Goal: Information Seeking & Learning: Learn about a topic

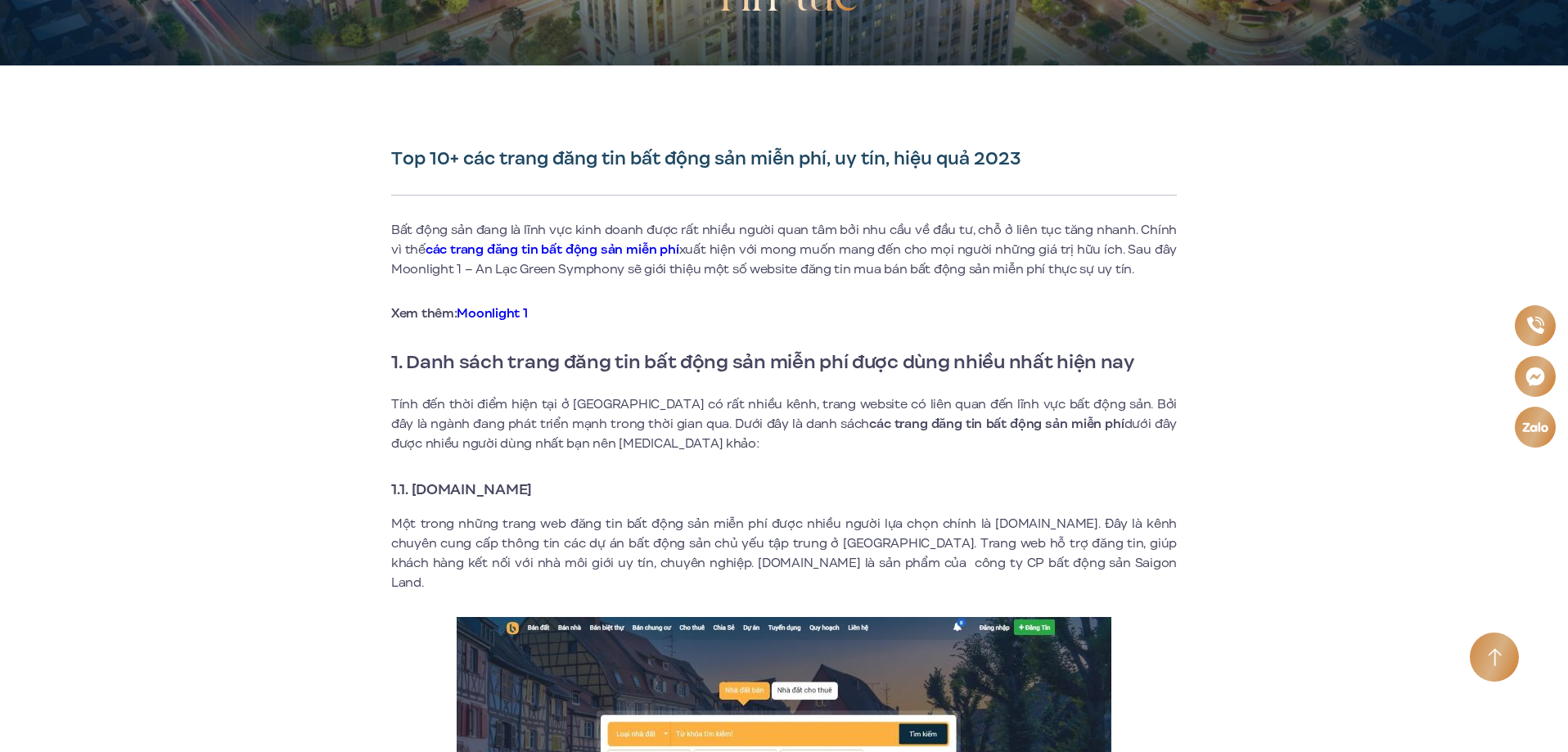
scroll to position [491, 0]
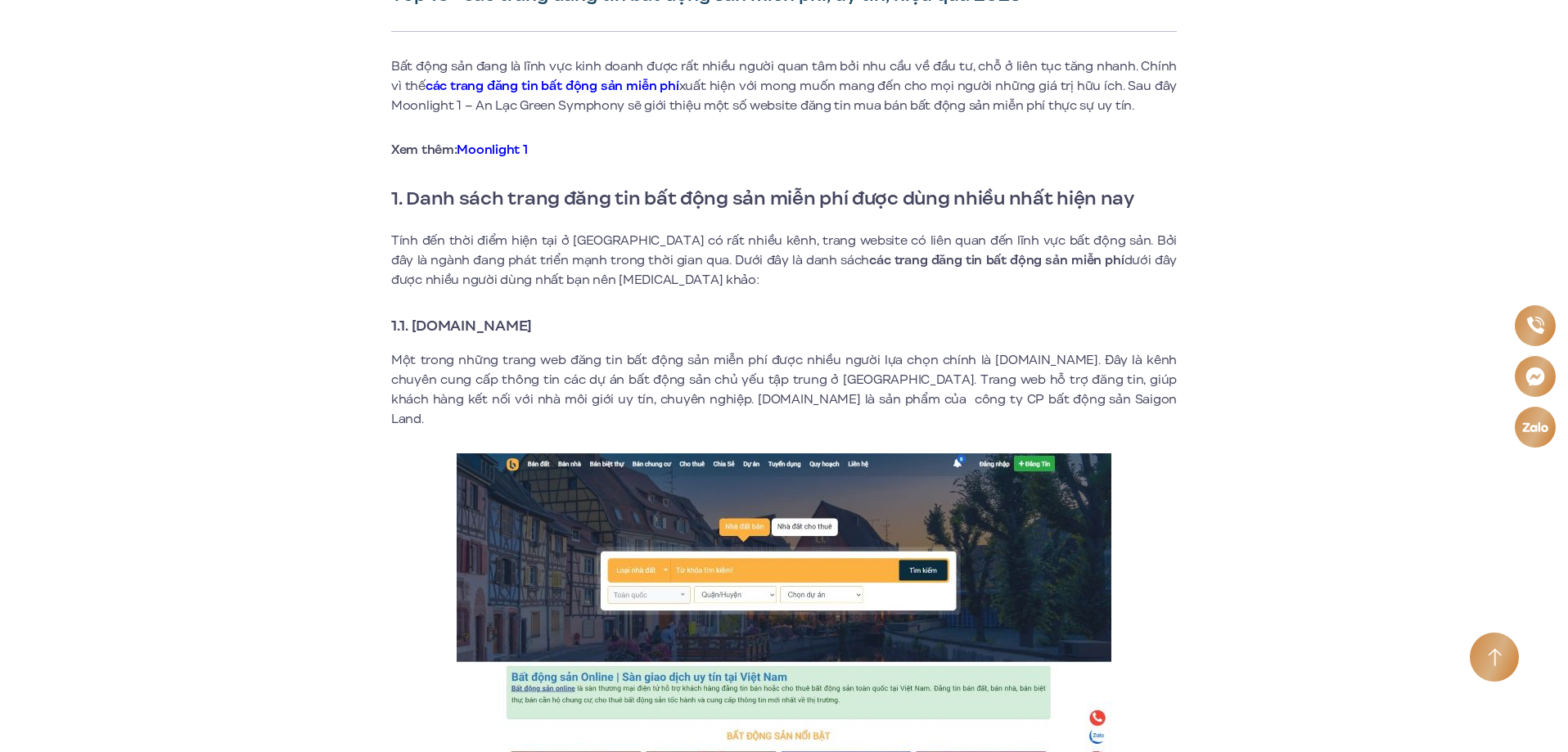
drag, startPoint x: 426, startPoint y: 326, endPoint x: 585, endPoint y: 326, distance: 159.0
click at [585, 326] on h3 "1.1. [DOMAIN_NAME]" at bounding box center [784, 325] width 785 height 23
copy strong "[DOMAIN_NAME]"
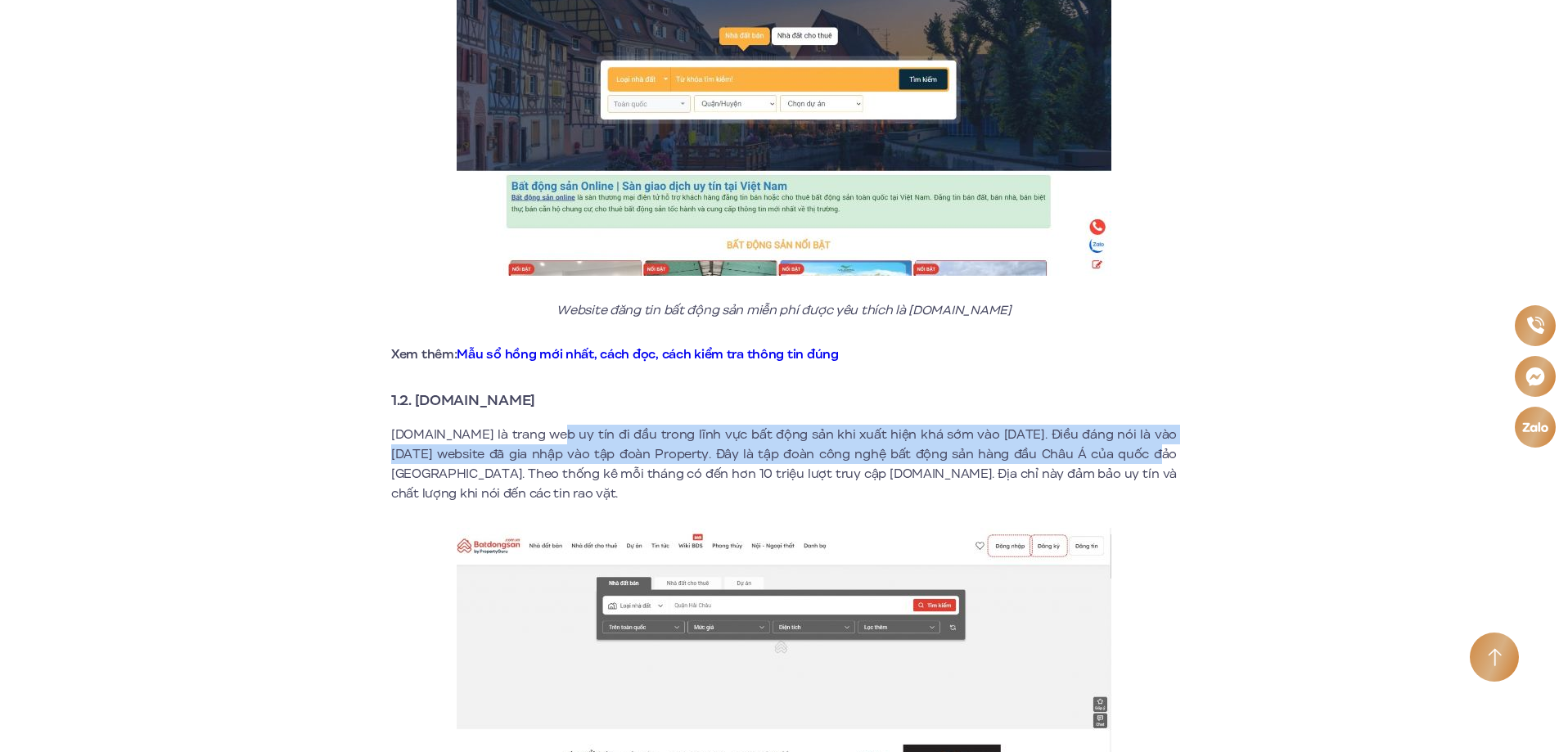
drag, startPoint x: 608, startPoint y: 416, endPoint x: 1135, endPoint y: 429, distance: 527.2
click at [1111, 429] on p "[DOMAIN_NAME] là trang web uy tín đi đầu trong lĩnh vực bất động sản khi xuất h…" at bounding box center [784, 463] width 785 height 79
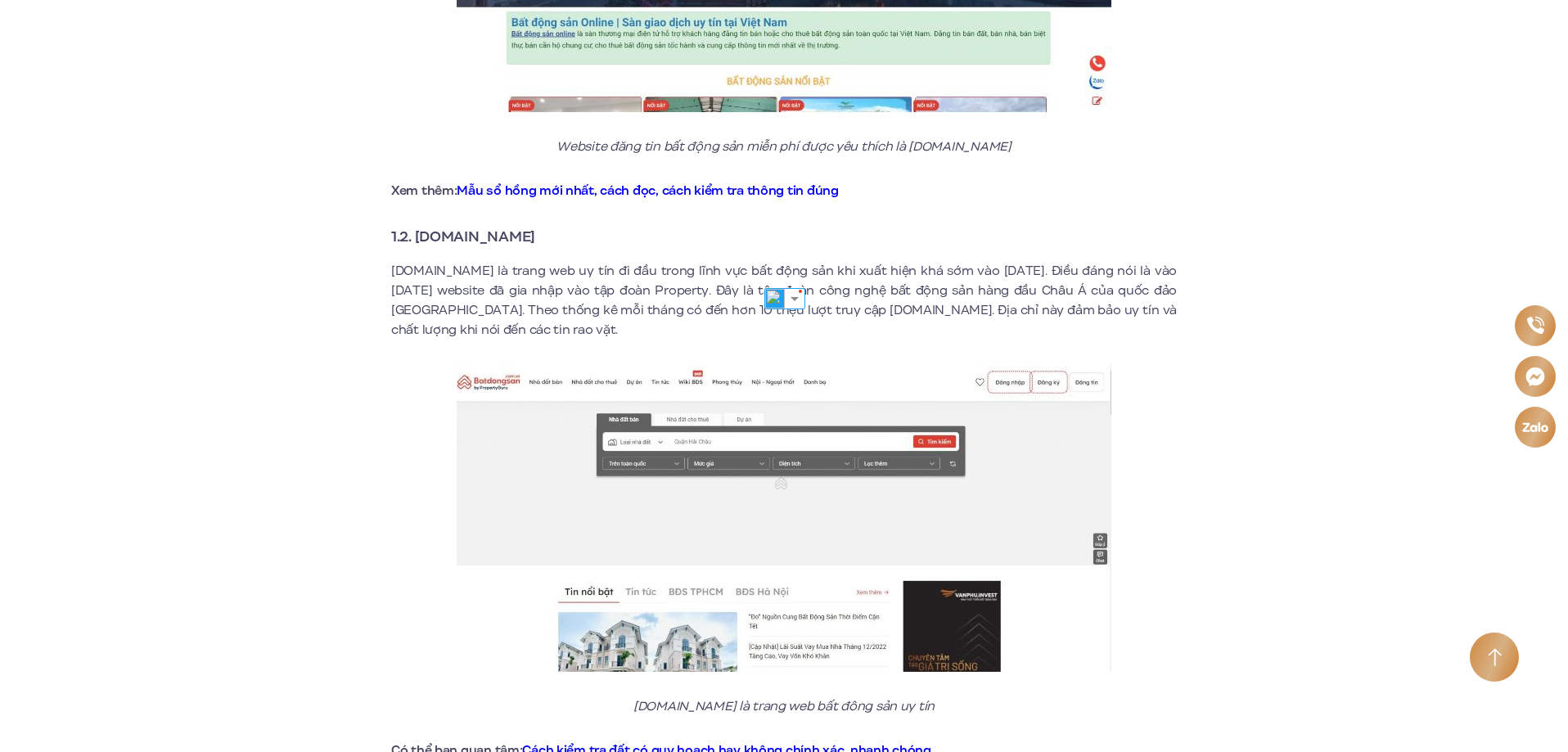
click at [1135, 287] on p "[DOMAIN_NAME] là trang web uy tín đi đầu trong lĩnh vực bất động sản khi xuất h…" at bounding box center [784, 300] width 785 height 79
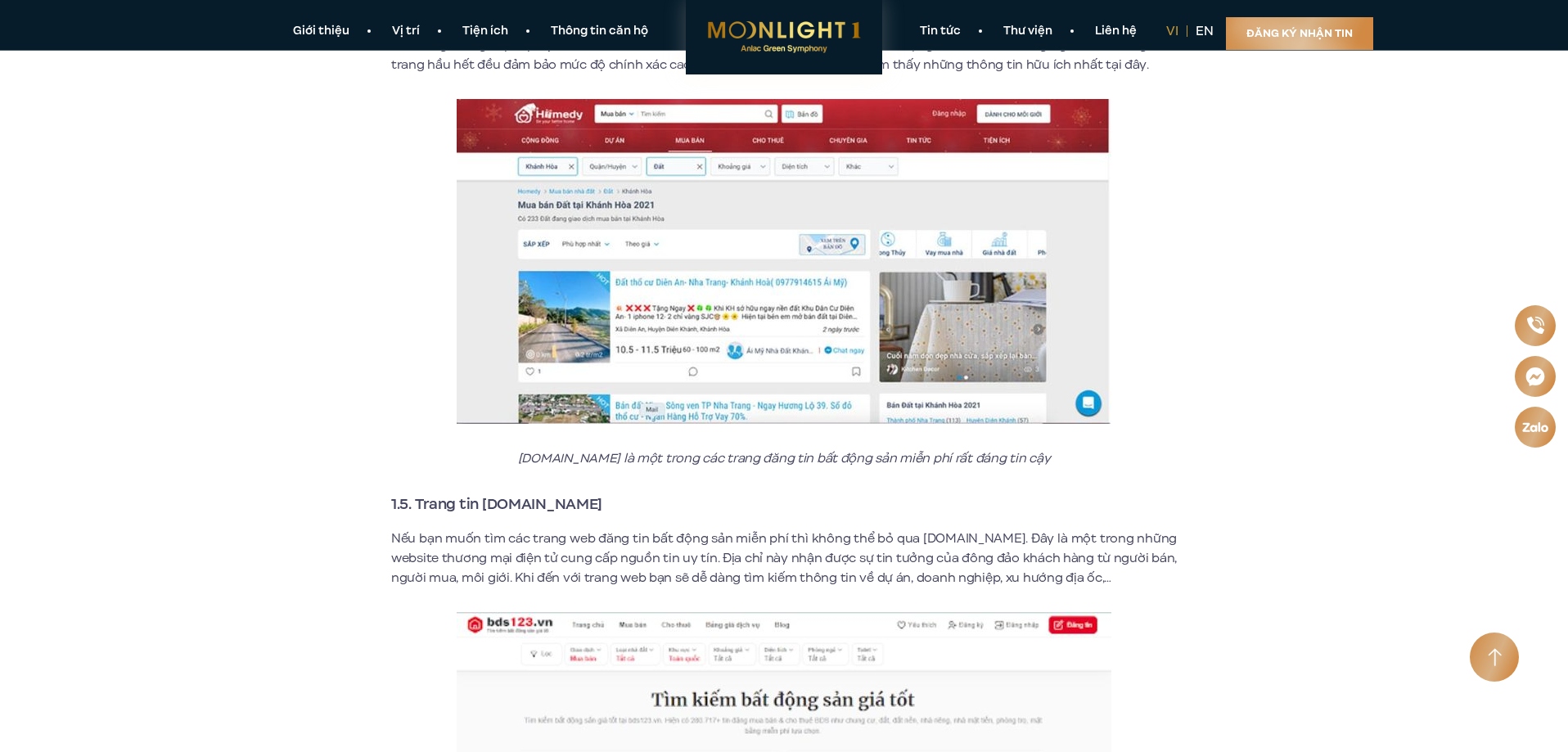
scroll to position [2454, 0]
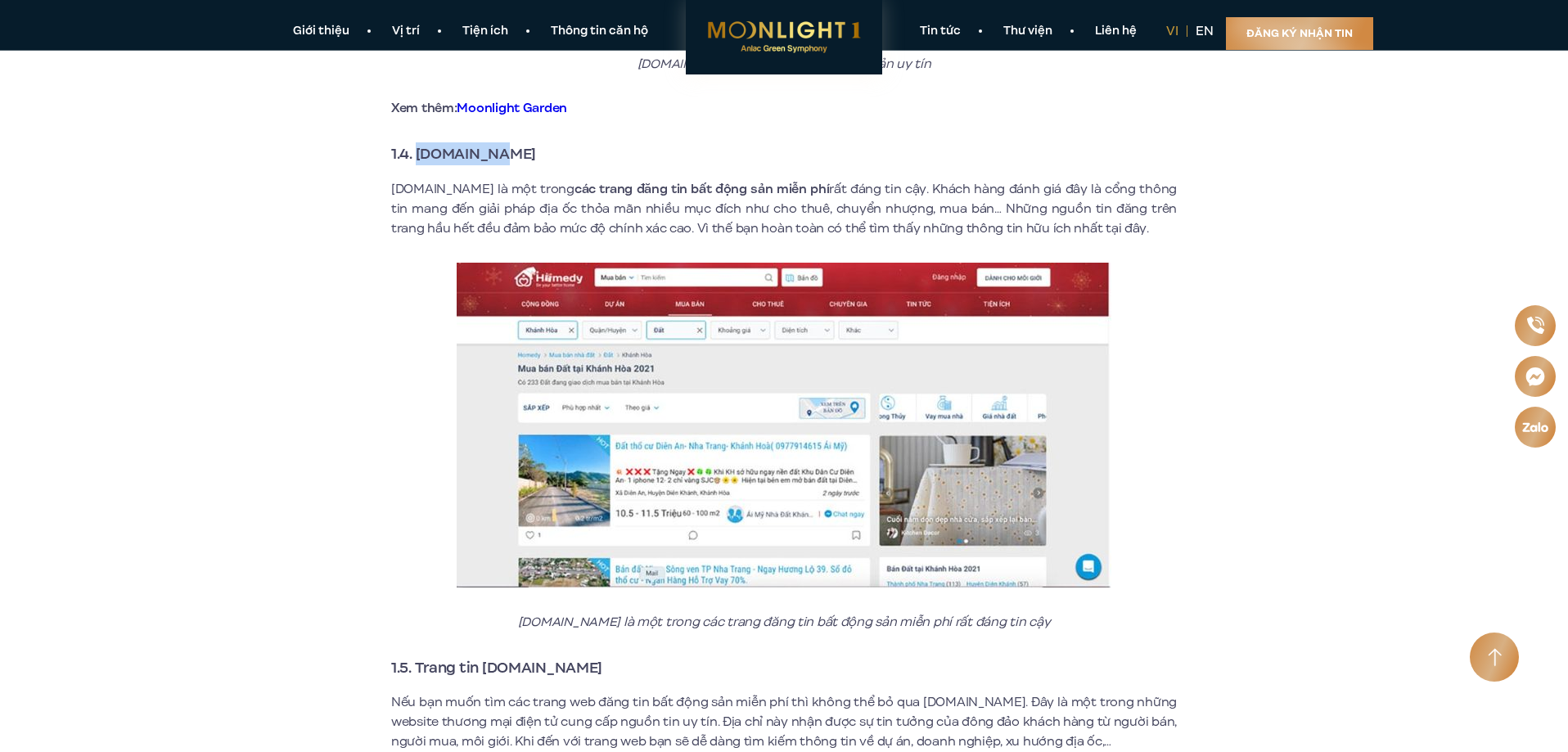
drag, startPoint x: 419, startPoint y: 138, endPoint x: 571, endPoint y: 140, distance: 152.0
click at [571, 142] on h3 "1.4. [DOMAIN_NAME]" at bounding box center [784, 153] width 785 height 23
copy strong "[DOMAIN_NAME]"
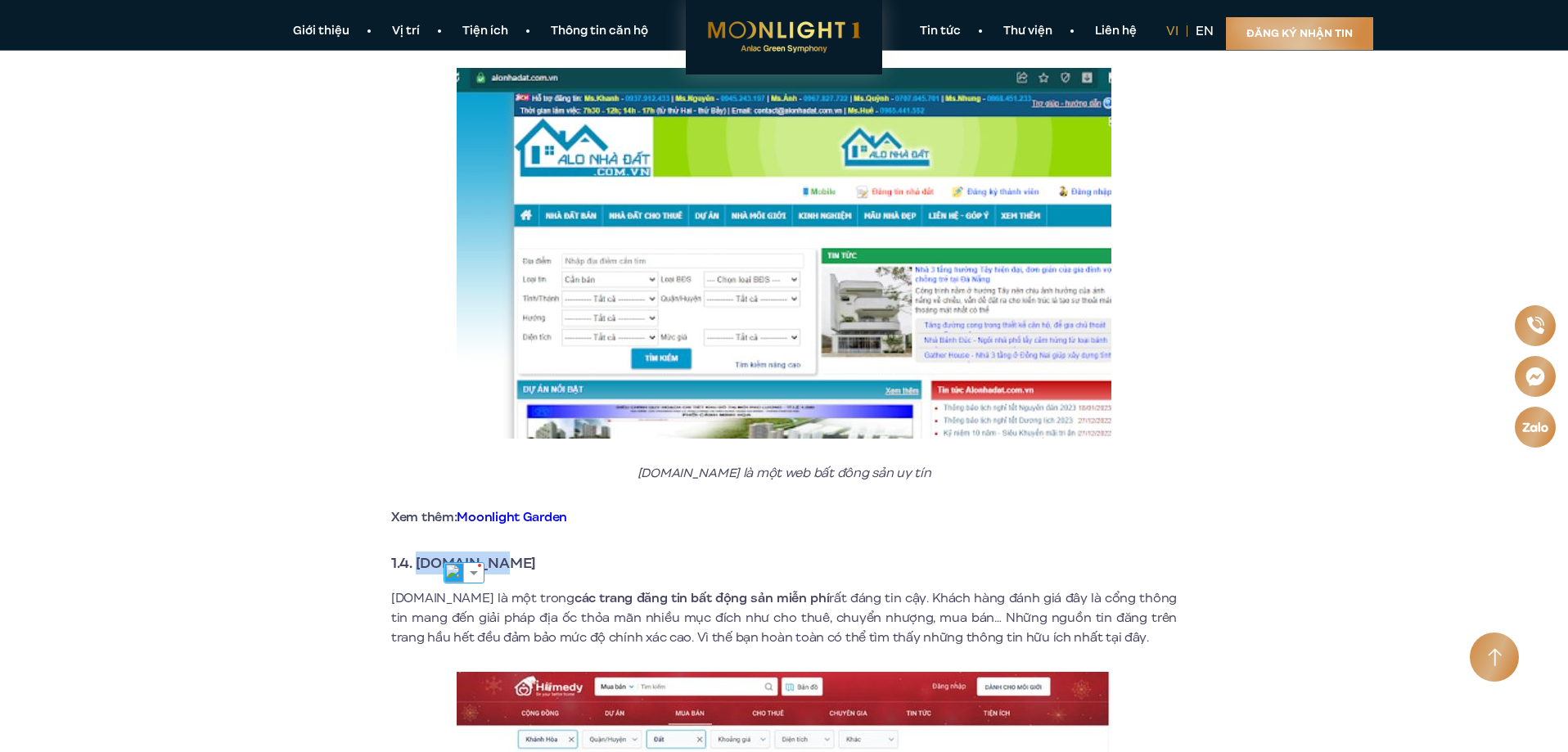
scroll to position [1636, 0]
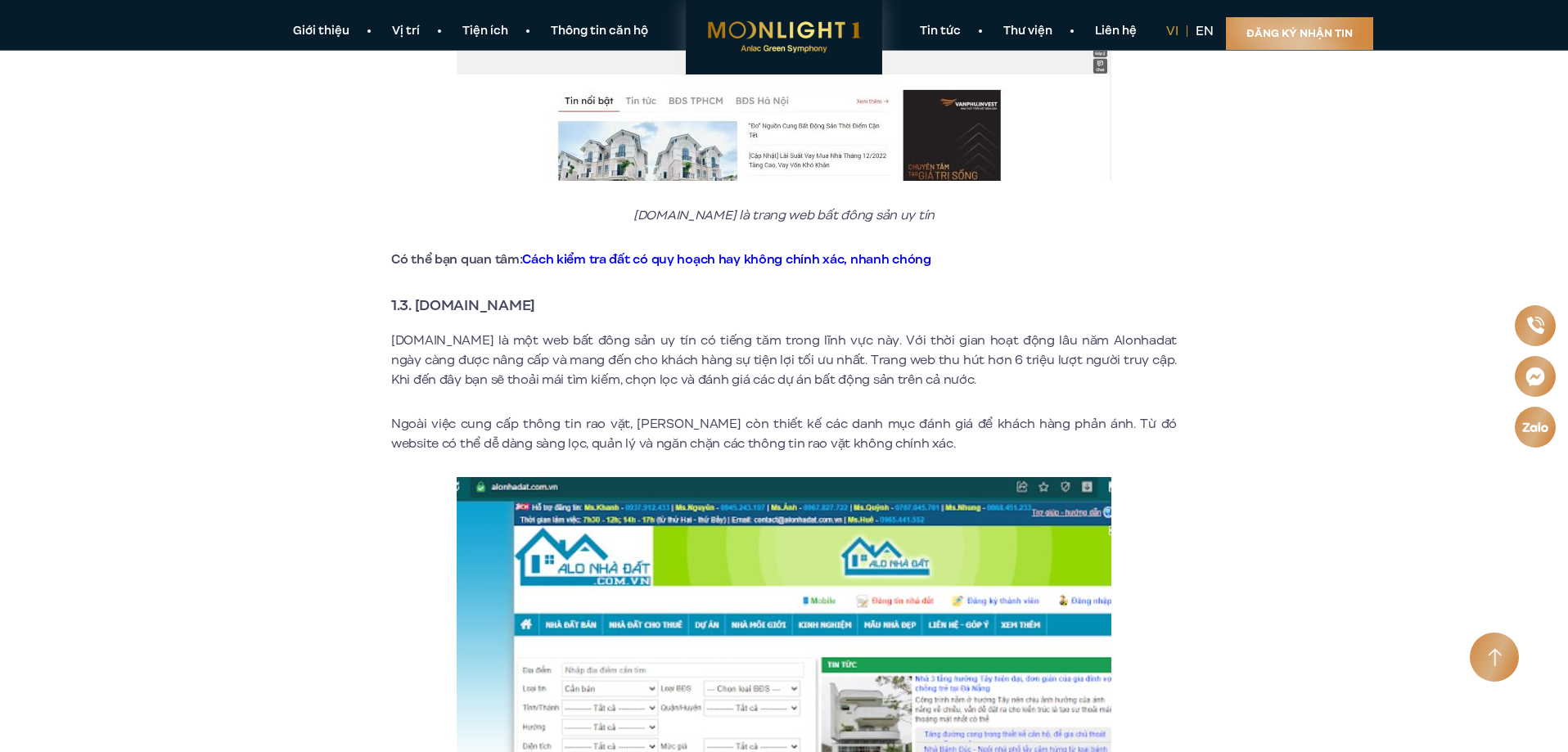
click at [1243, 30] on link "Đăng ký nhận tin" at bounding box center [1299, 33] width 147 height 33
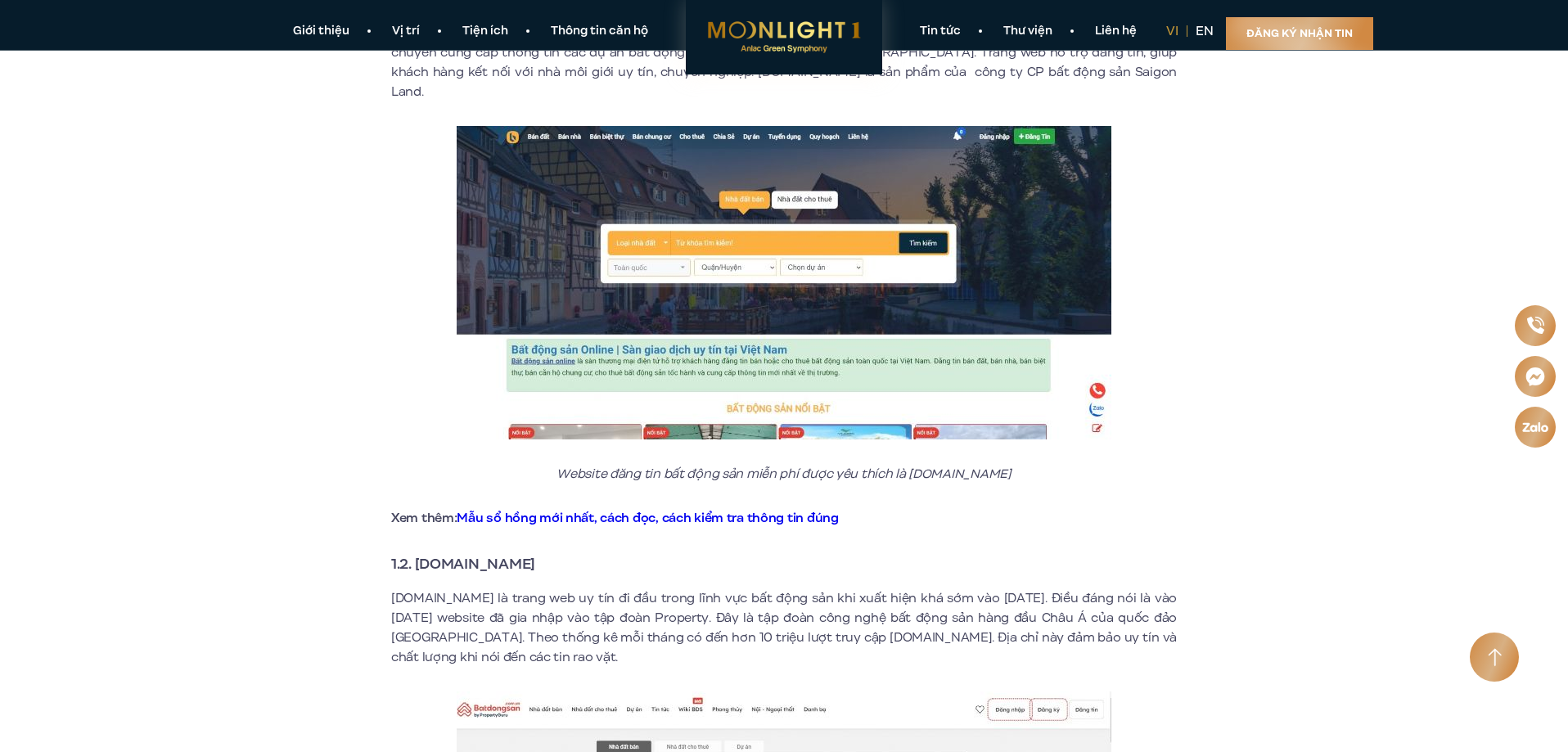
scroll to position [491, 0]
